Goal: Task Accomplishment & Management: Complete application form

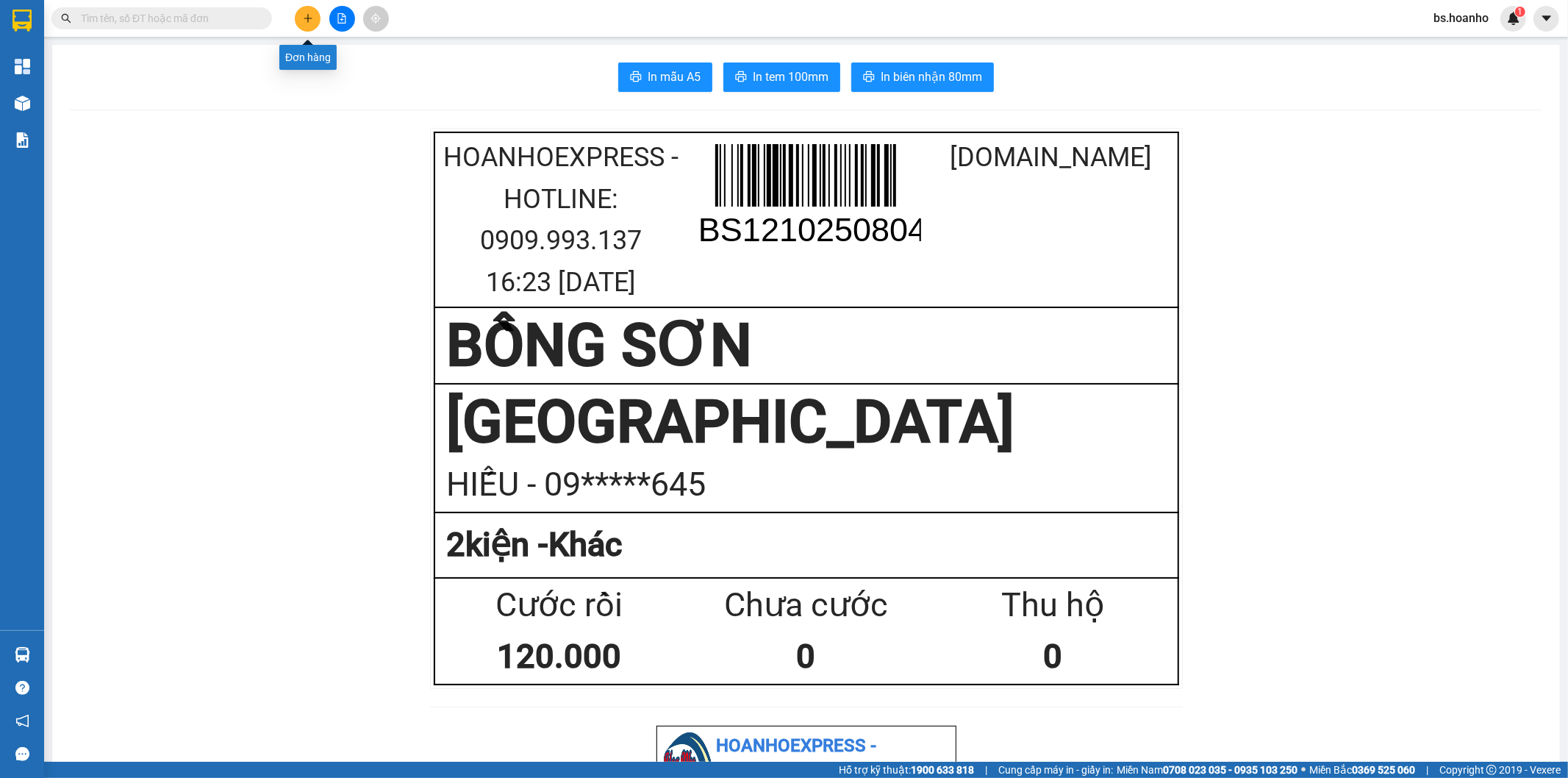
click at [310, 8] on button at bounding box center [308, 19] width 26 height 26
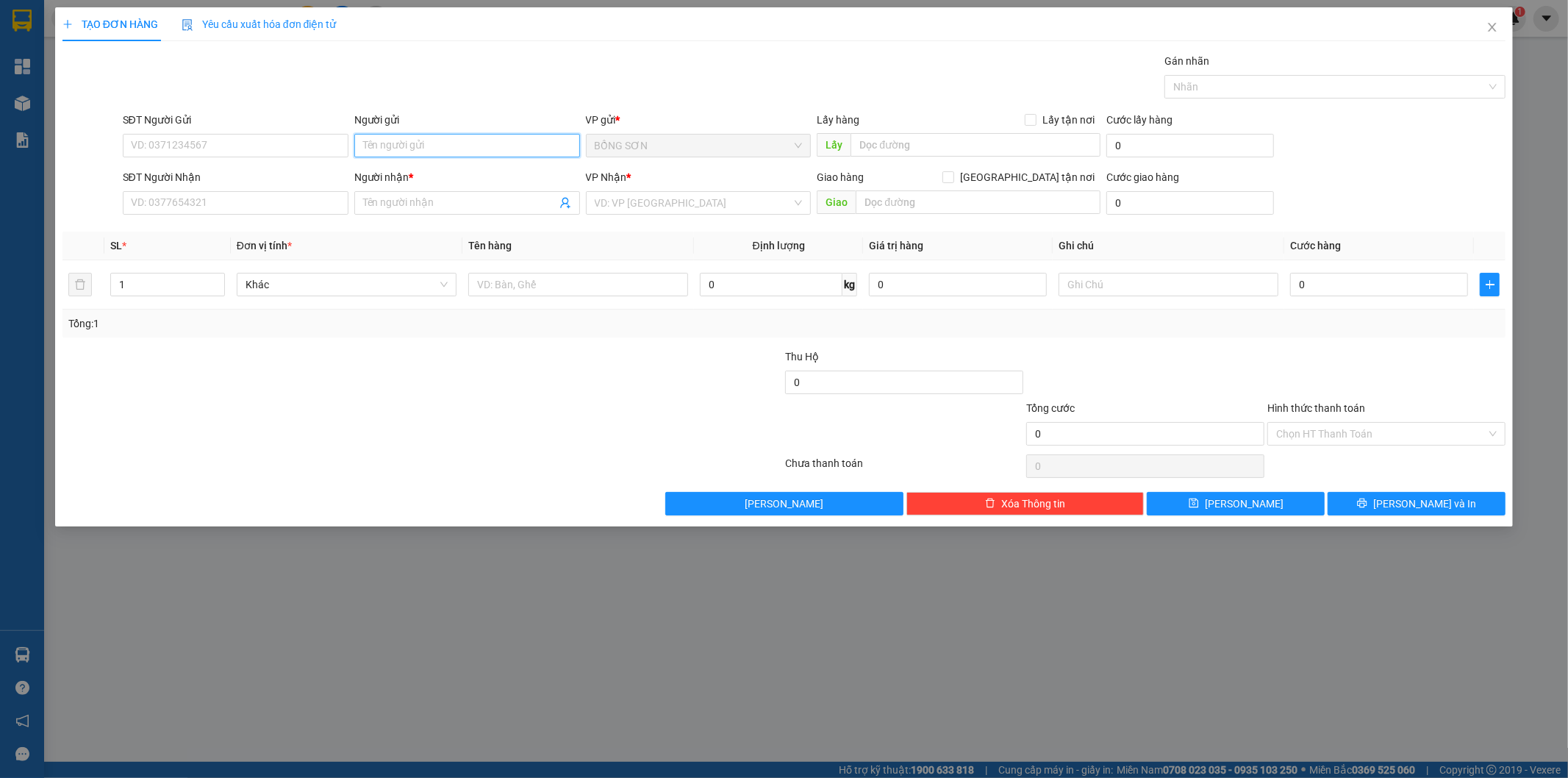
click at [392, 145] on input "Người gửi" at bounding box center [467, 145] width 225 height 23
type input "BS VINH"
click at [324, 209] on input "SĐT Người Nhận" at bounding box center [235, 202] width 225 height 23
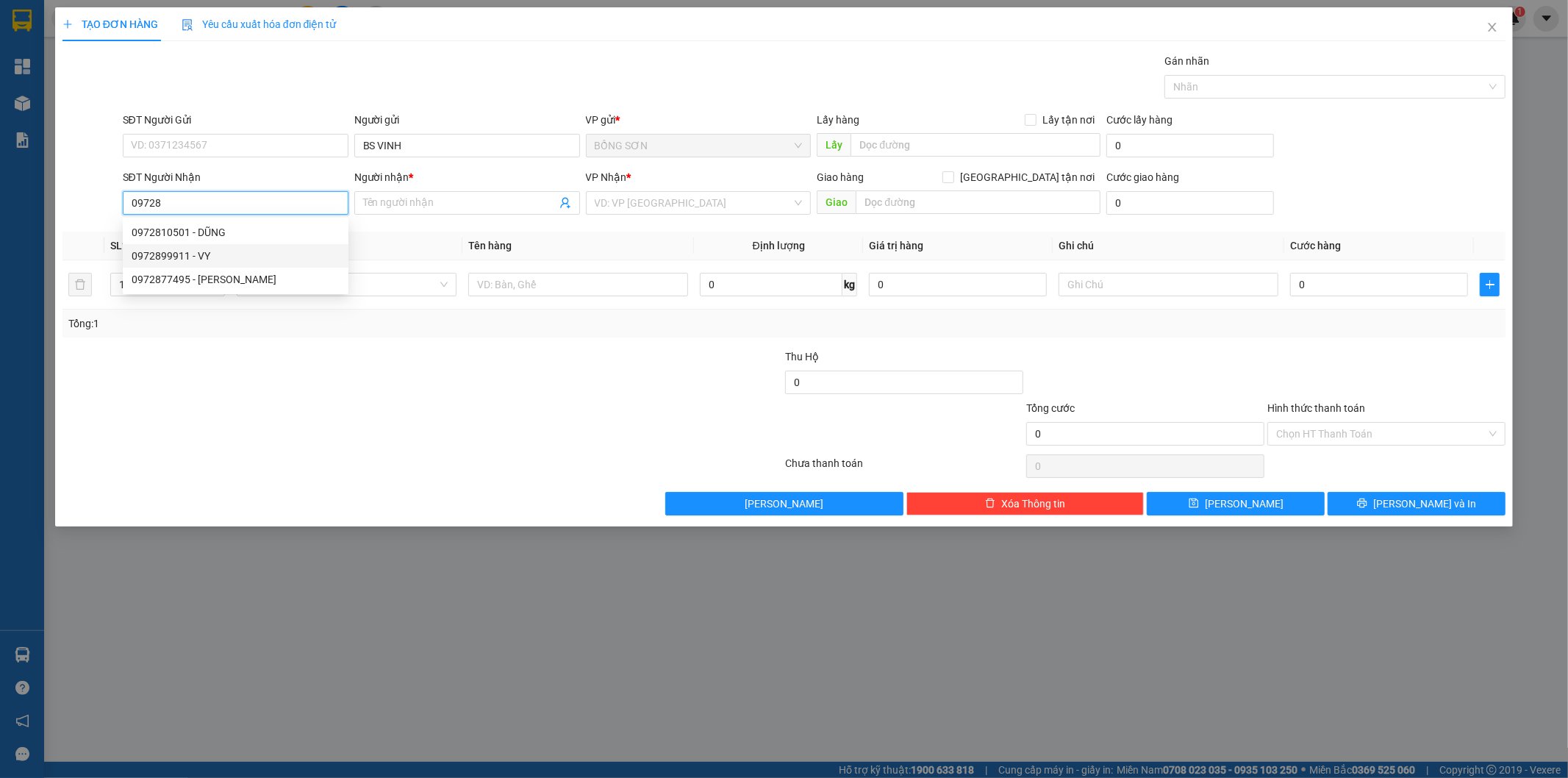
click at [294, 254] on div "0972899911 - VY" at bounding box center [235, 256] width 208 height 16
type input "0972899911"
type input "VY"
click at [726, 201] on span "[GEOGRAPHIC_DATA]" at bounding box center [698, 203] width 208 height 22
type input "0972899911"
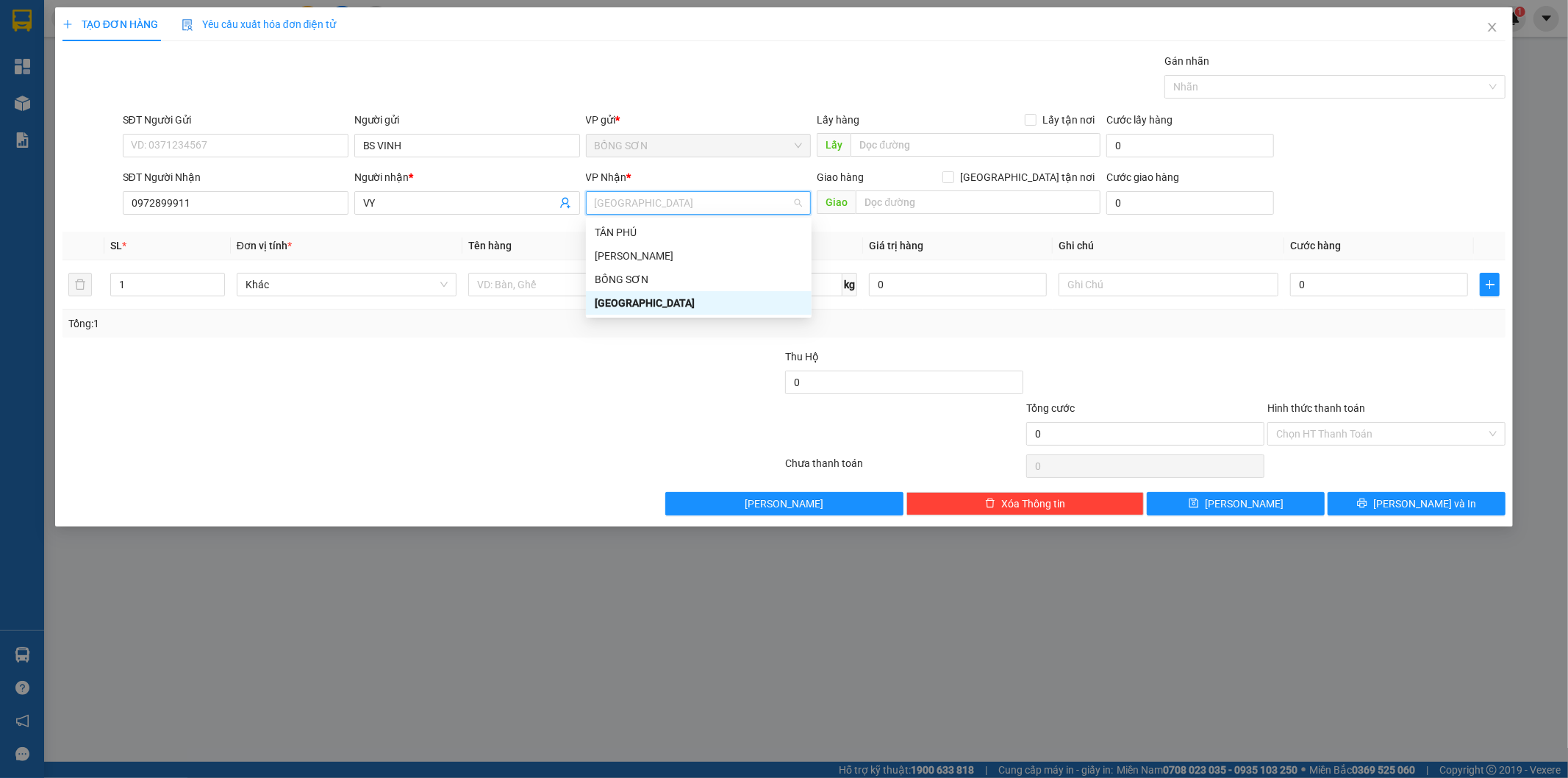
click at [721, 310] on div "[GEOGRAPHIC_DATA]" at bounding box center [698, 303] width 208 height 16
click at [953, 176] on input "[GEOGRAPHIC_DATA] tận nơi" at bounding box center [948, 176] width 10 height 10
checkbox input "true"
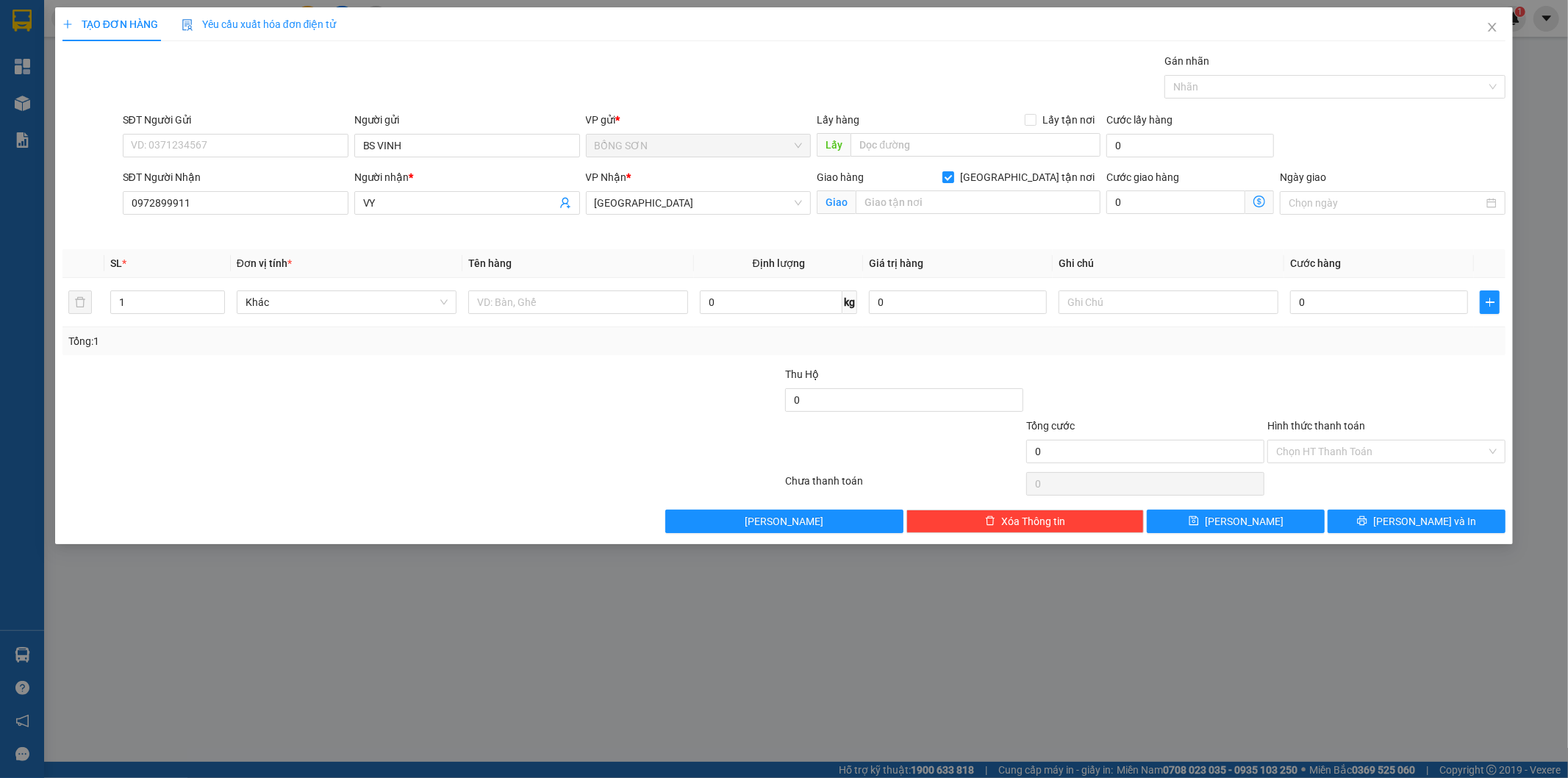
click at [989, 217] on div "Giao hàng [GEOGRAPHIC_DATA] tận nơi [GEOGRAPHIC_DATA]" at bounding box center [958, 195] width 283 height 52
click at [978, 203] on input "text" at bounding box center [977, 201] width 244 height 23
type input "12 MẠC ĐỈNH CHI P ĐAKAO Q1"
click at [1151, 307] on input "text" at bounding box center [1168, 302] width 219 height 23
type input "+20K"
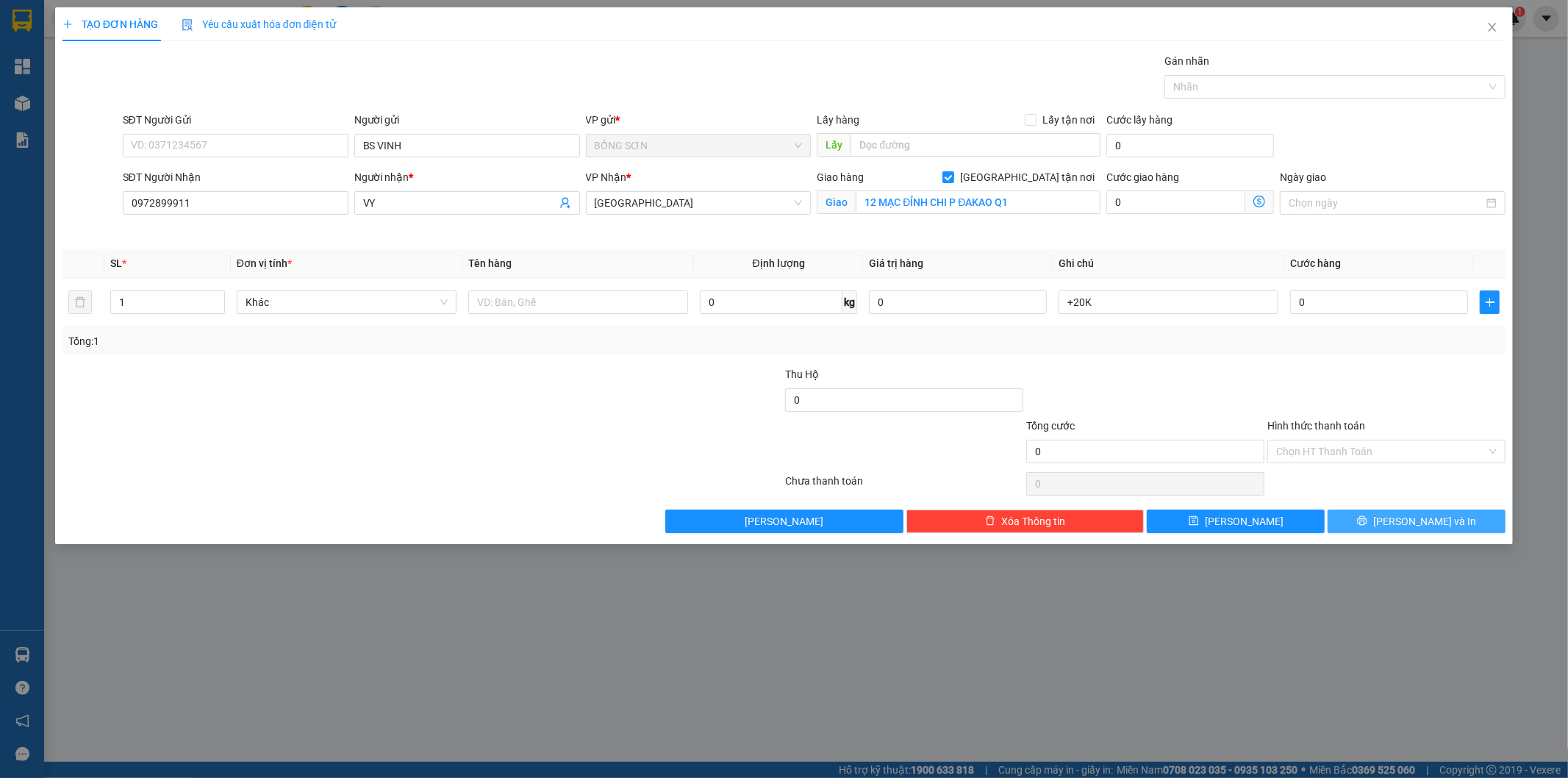
click at [1421, 528] on span "[PERSON_NAME] và In" at bounding box center [1424, 521] width 103 height 16
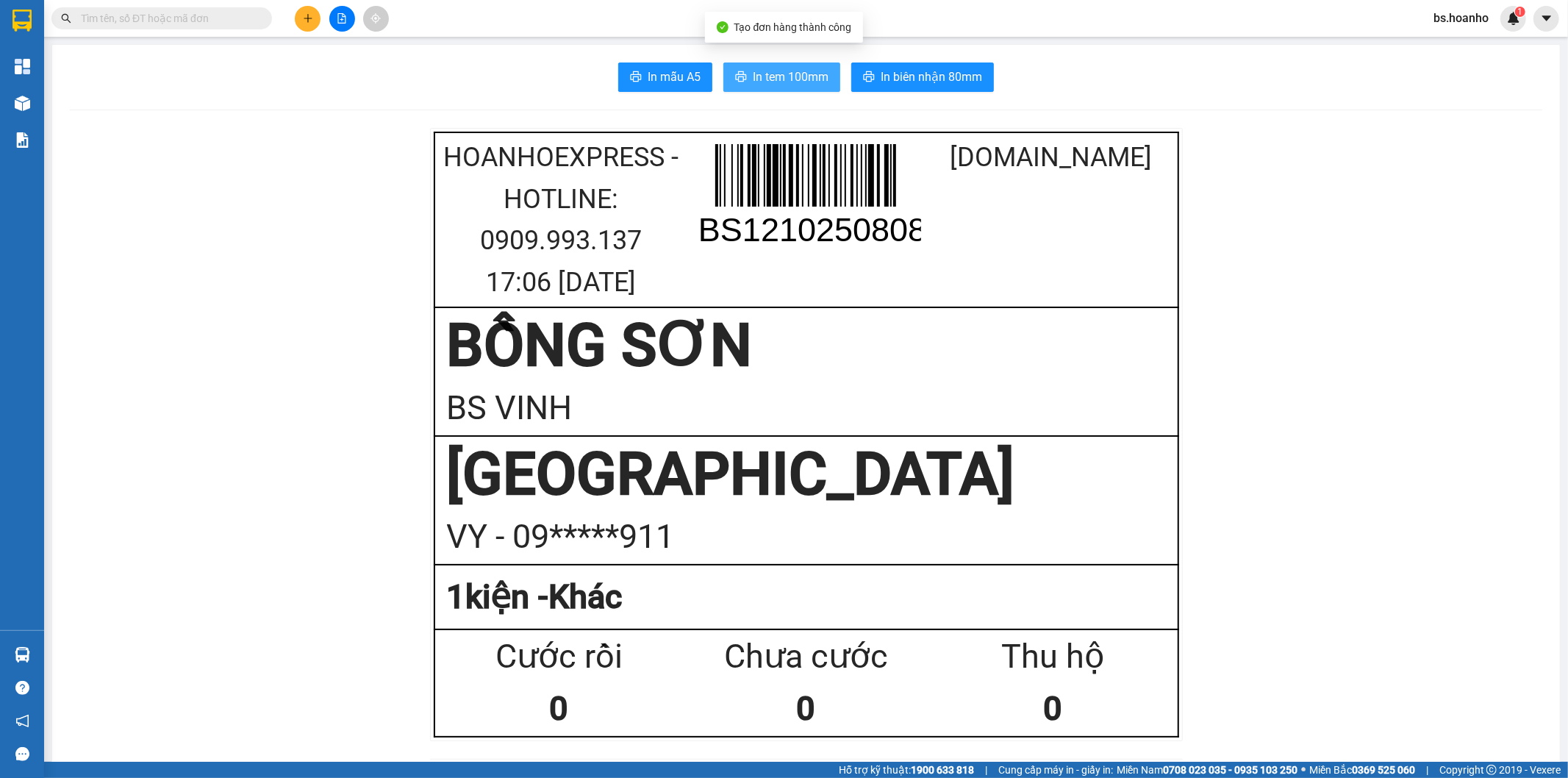
click at [774, 81] on span "In tem 100mm" at bounding box center [790, 76] width 76 height 18
click at [304, 20] on icon "plus" at bounding box center [308, 18] width 10 height 10
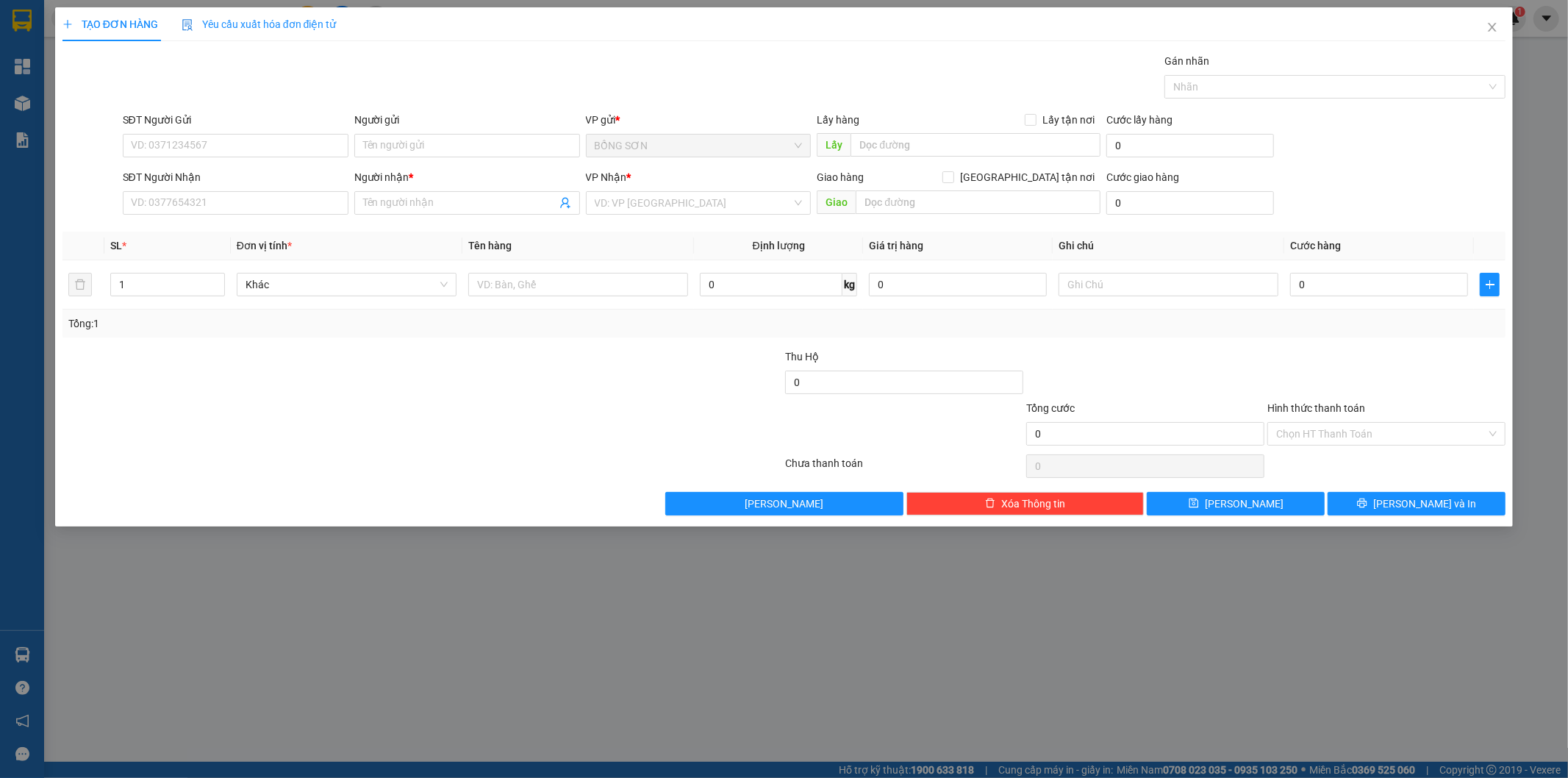
drag, startPoint x: 229, startPoint y: 222, endPoint x: 190, endPoint y: 246, distance: 45.8
click at [210, 234] on div "Transit Pickup Surcharge Ids Transit Deliver Surcharge Ids Transit Deliver Surc…" at bounding box center [784, 284] width 1444 height 462
click at [411, 192] on span at bounding box center [467, 202] width 225 height 23
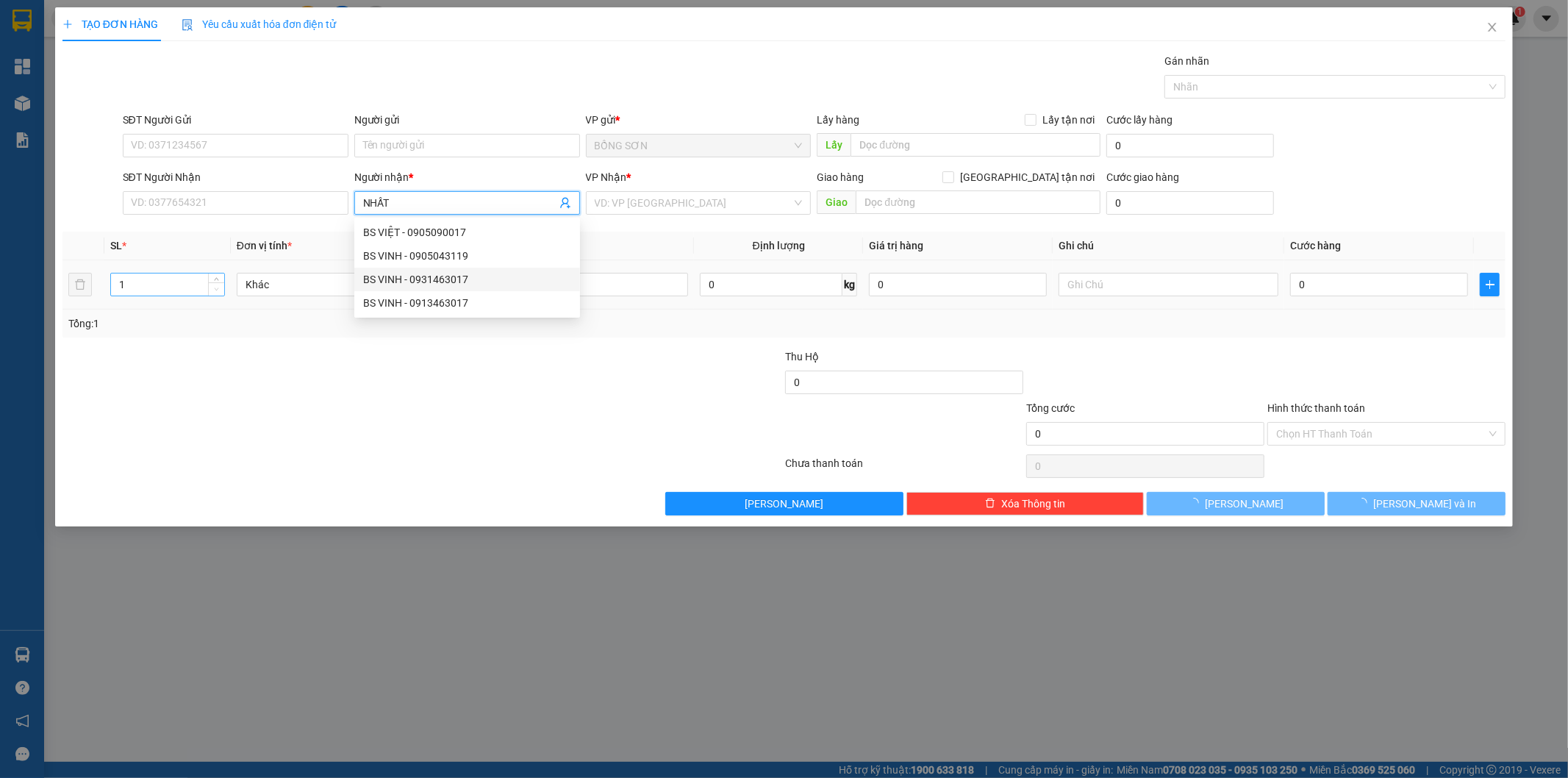
click at [213, 285] on span "down" at bounding box center [217, 290] width 9 height 9
click at [215, 285] on span "down" at bounding box center [217, 290] width 9 height 9
drag, startPoint x: 215, startPoint y: 284, endPoint x: 214, endPoint y: 292, distance: 8.1
click at [214, 291] on span "down" at bounding box center [217, 290] width 9 height 9
type input "NHẤT"
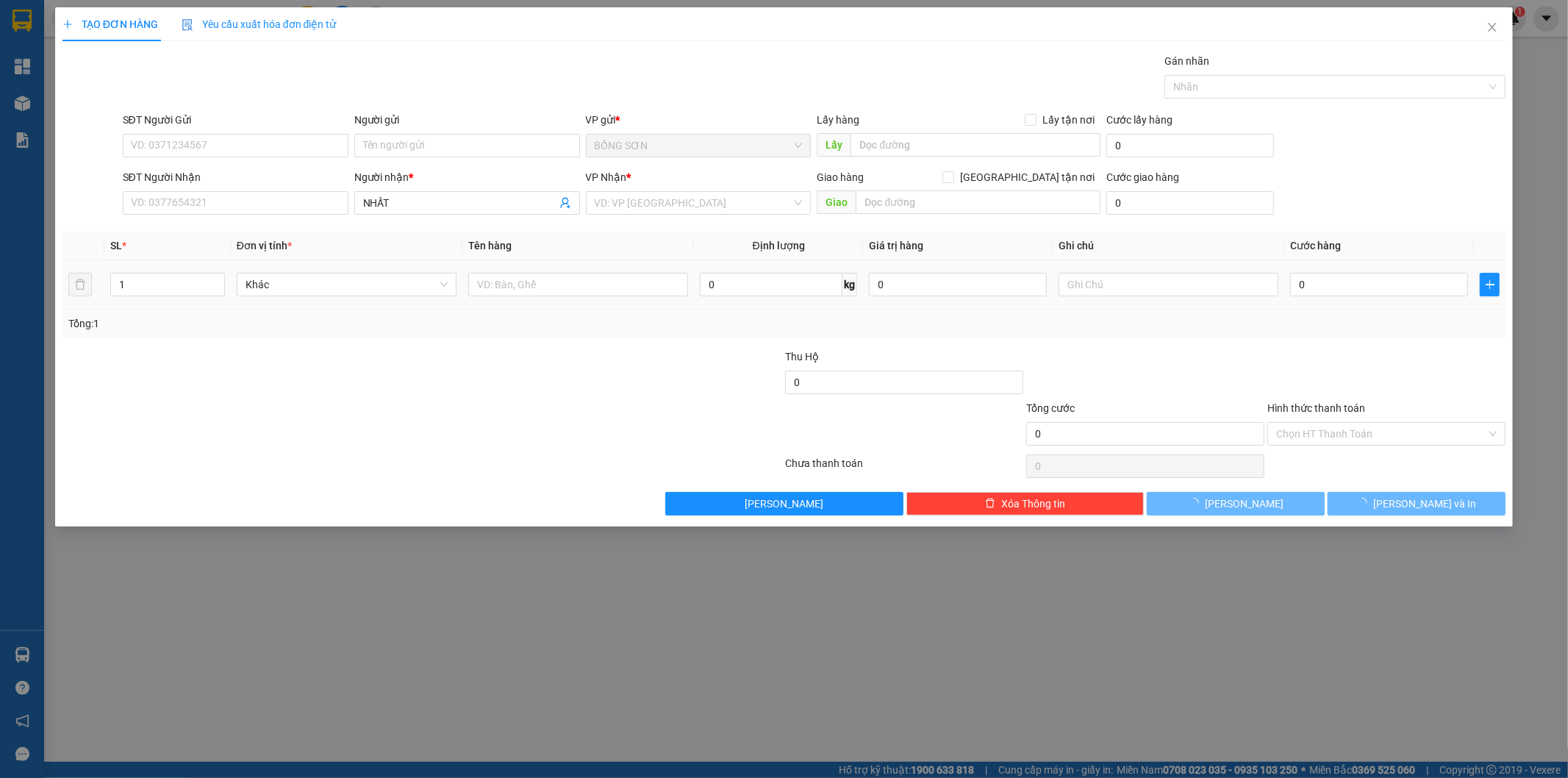
drag, startPoint x: 210, startPoint y: 306, endPoint x: 225, endPoint y: 284, distance: 26.6
click at [214, 306] on td "1" at bounding box center [168, 284] width 126 height 49
type input "2"
click at [215, 282] on icon "up" at bounding box center [217, 281] width 5 height 5
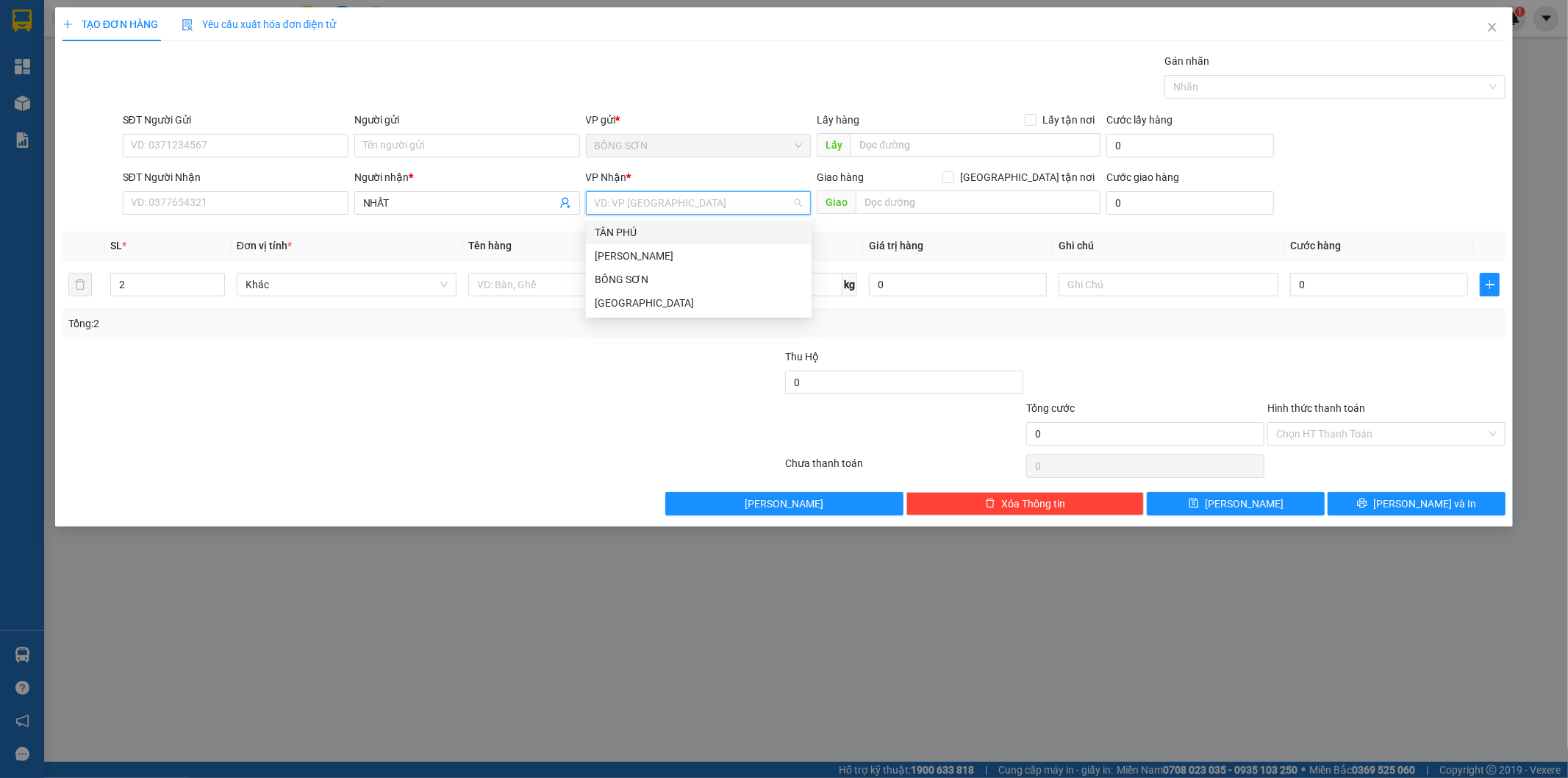
drag, startPoint x: 623, startPoint y: 204, endPoint x: 632, endPoint y: 232, distance: 29.4
click at [626, 210] on input "search" at bounding box center [693, 203] width 198 height 22
click at [659, 299] on div "[GEOGRAPHIC_DATA]" at bounding box center [698, 303] width 208 height 16
drag, startPoint x: 299, startPoint y: 211, endPoint x: 304, endPoint y: 201, distance: 11.2
click at [302, 209] on input "SĐT Người Nhận" at bounding box center [235, 202] width 225 height 23
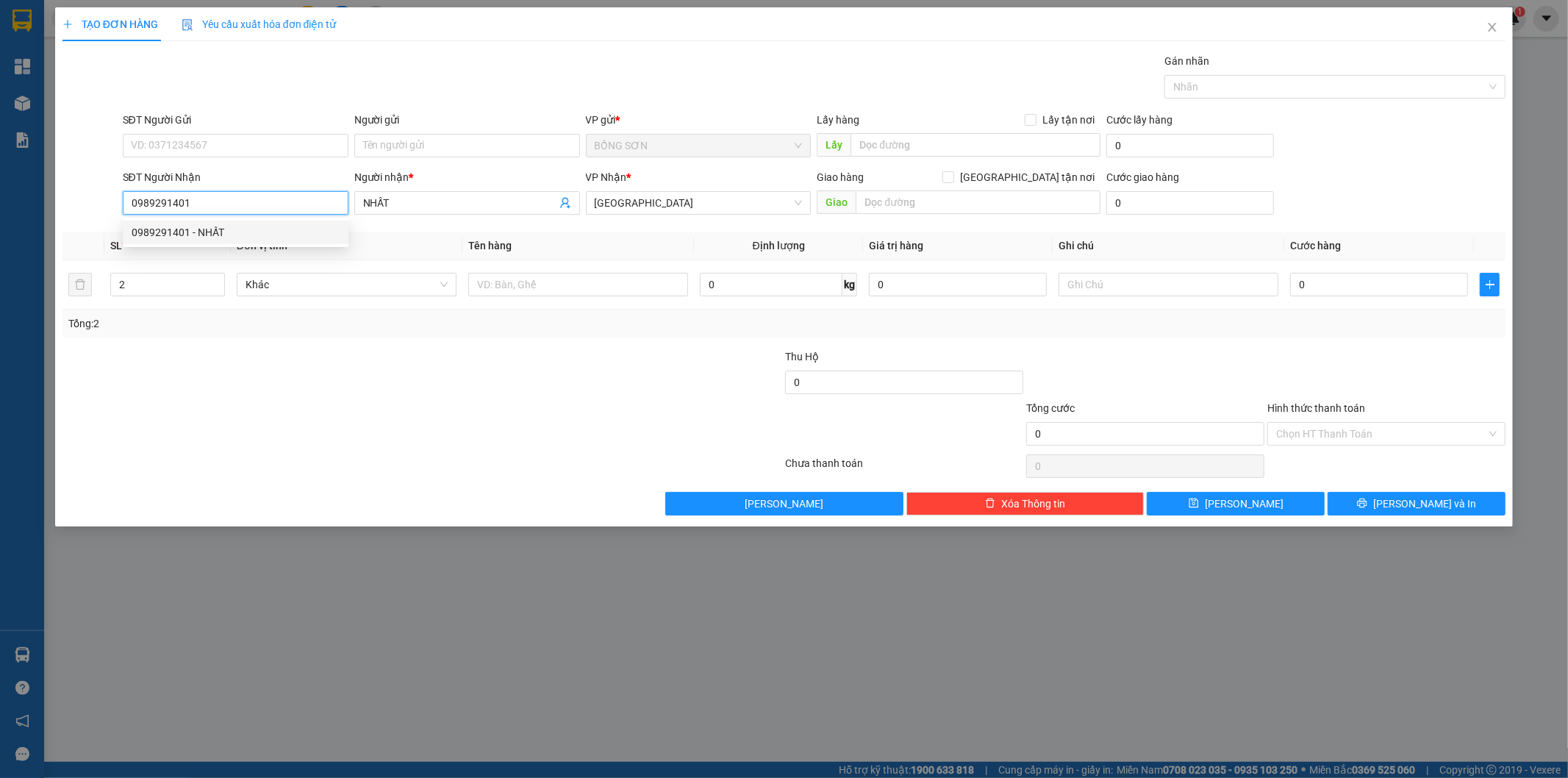
click at [325, 239] on div "0989291401 - NHẤT" at bounding box center [235, 232] width 208 height 16
type input "0989291401"
click at [1432, 510] on span "[PERSON_NAME] và In" at bounding box center [1424, 503] width 103 height 16
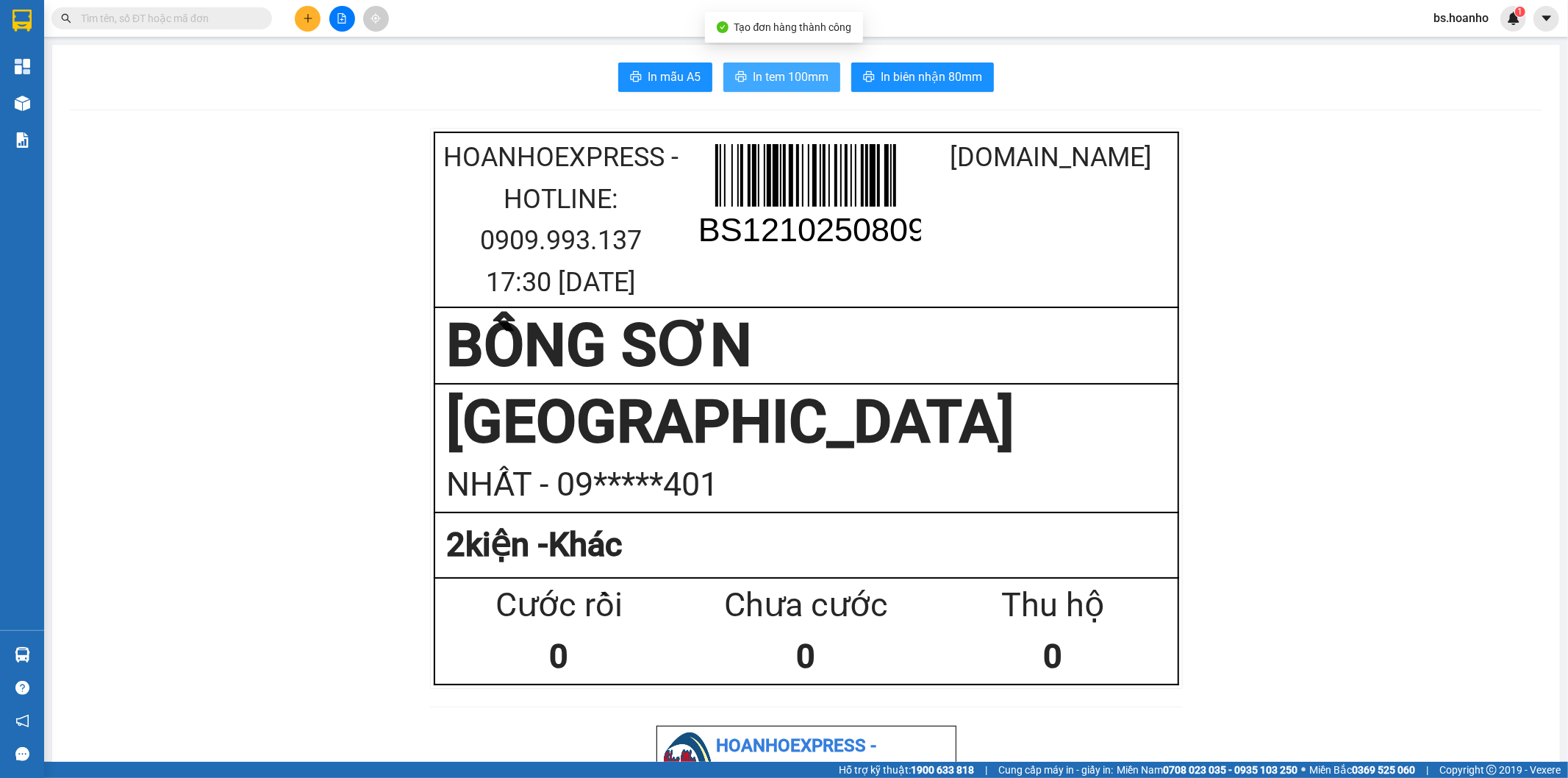
click at [784, 79] on span "In tem 100mm" at bounding box center [790, 76] width 76 height 18
click at [305, 19] on icon "plus" at bounding box center [308, 18] width 10 height 10
